Goal: Information Seeking & Learning: Learn about a topic

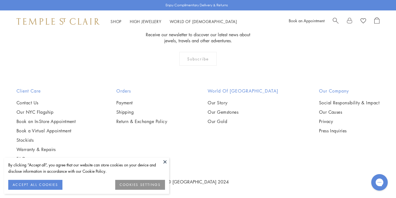
scroll to position [911, 0]
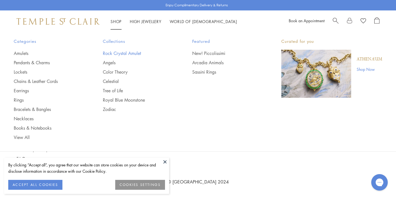
click at [121, 51] on link "Rock Crystal Amulet" at bounding box center [136, 53] width 67 height 6
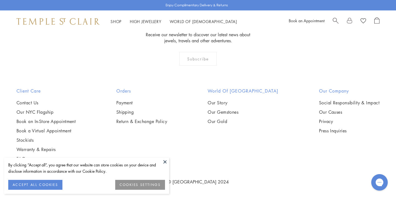
scroll to position [2199, 0]
click at [0, 0] on img at bounding box center [0, 0] width 0 height 0
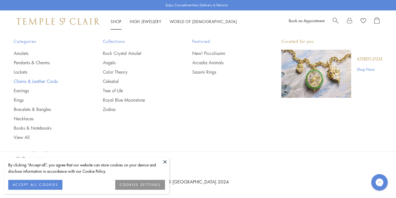
click at [34, 80] on link "Chains & Leather Cords" at bounding box center [47, 81] width 67 height 6
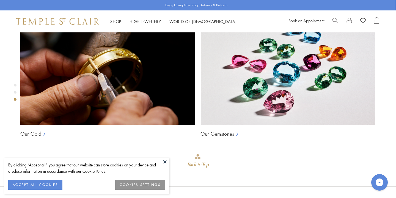
scroll to position [395, 0]
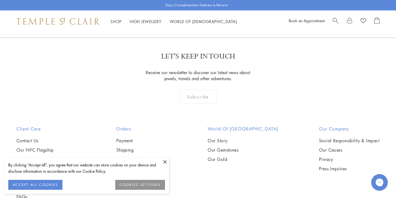
scroll to position [345, 0]
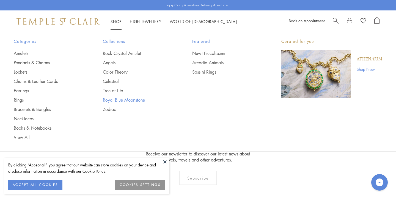
click at [121, 97] on link "Royal Blue Moonstone" at bounding box center [136, 100] width 67 height 6
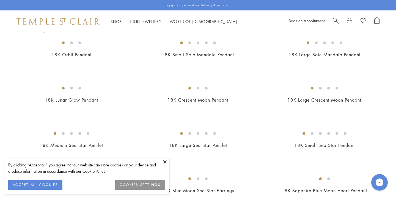
scroll to position [656, 0]
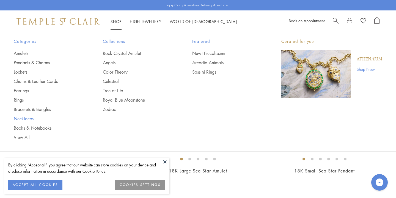
click at [27, 117] on link "Necklaces" at bounding box center [47, 119] width 67 height 6
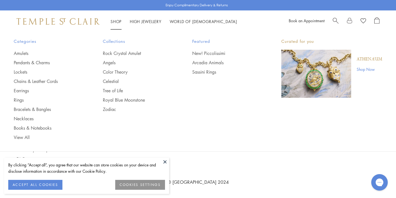
scroll to position [1937, 0]
click at [209, 71] on link "Sassini Rings" at bounding box center [225, 72] width 67 height 6
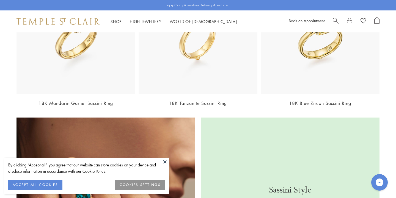
scroll to position [610, 0]
